Goal: Navigation & Orientation: Find specific page/section

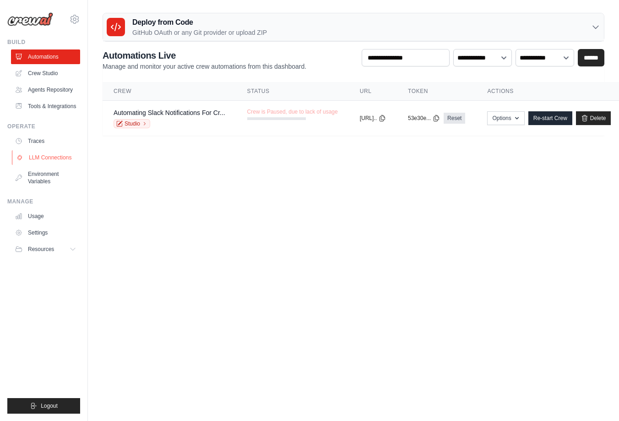
click at [58, 161] on link "LLM Connections" at bounding box center [46, 157] width 69 height 15
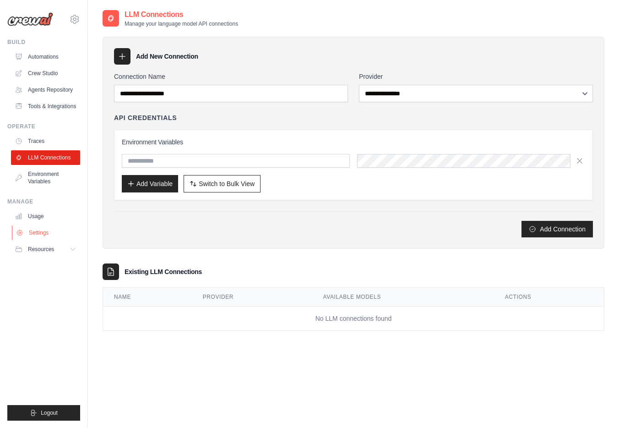
click at [38, 239] on link "Settings" at bounding box center [46, 232] width 69 height 15
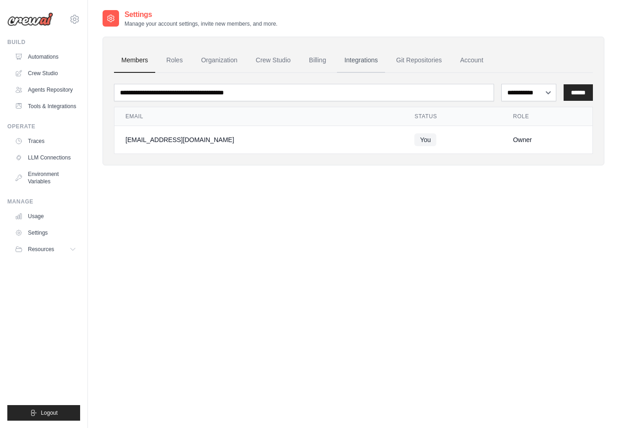
click at [355, 60] on link "Integrations" at bounding box center [361, 60] width 48 height 25
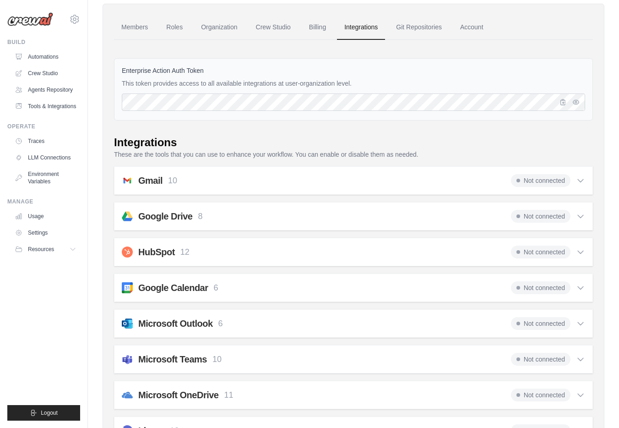
scroll to position [56, 0]
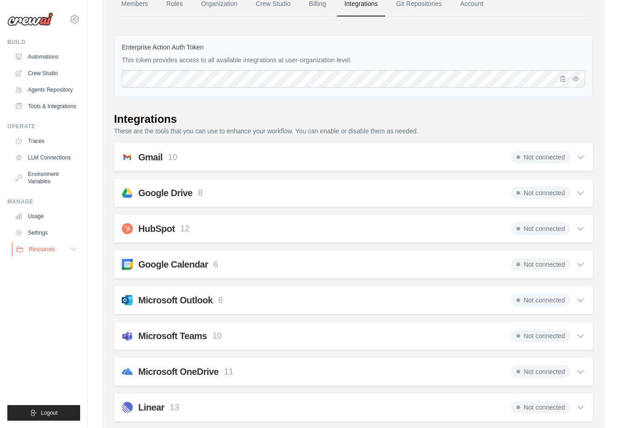
click at [67, 247] on button "Resources" at bounding box center [46, 249] width 69 height 15
click at [45, 106] on link "Tools & Integrations" at bounding box center [46, 106] width 69 height 15
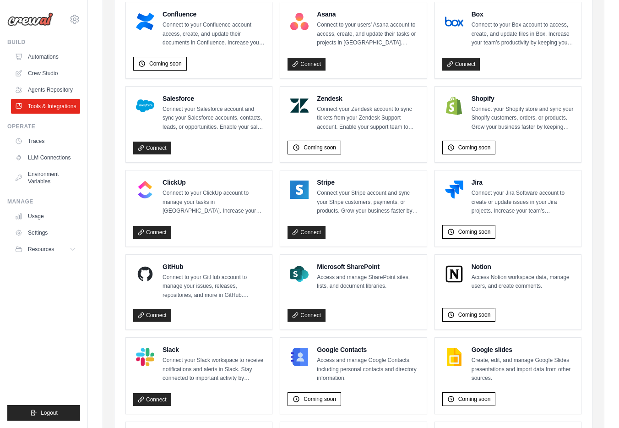
scroll to position [49, 0]
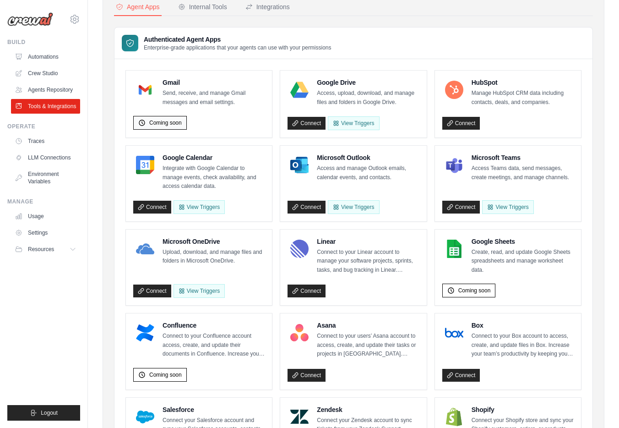
click at [152, 121] on span "Coming soon" at bounding box center [165, 122] width 33 height 7
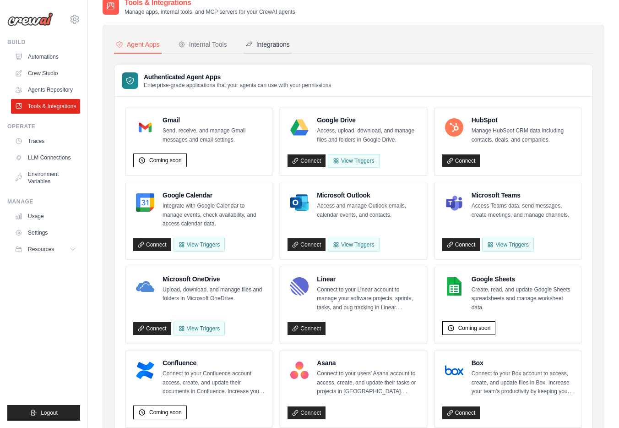
click at [264, 46] on div "Integrations" at bounding box center [267, 44] width 44 height 9
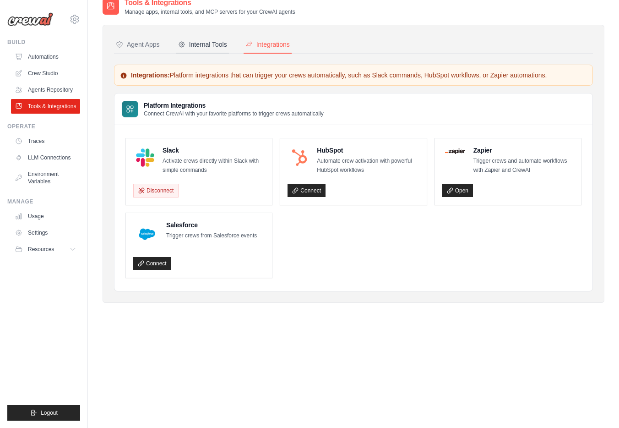
click at [212, 47] on div "Internal Tools" at bounding box center [202, 44] width 49 height 9
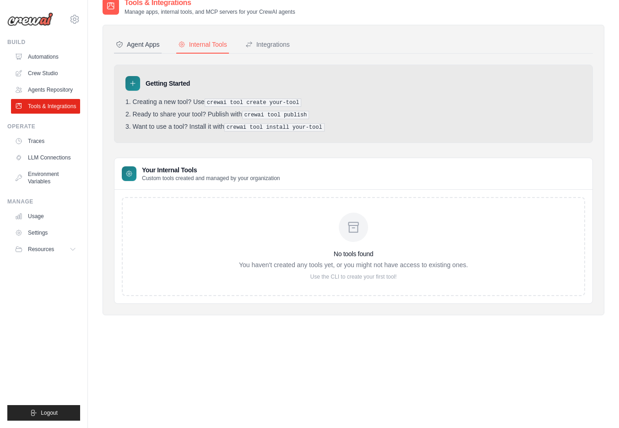
click at [152, 43] on div "Agent Apps" at bounding box center [138, 44] width 44 height 9
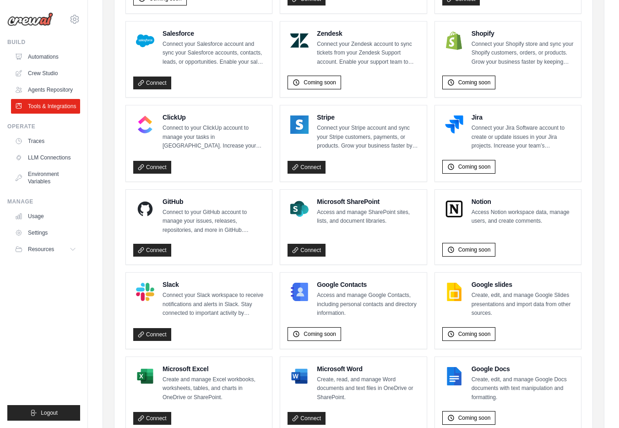
scroll to position [475, 0]
